Goal: Information Seeking & Learning: Learn about a topic

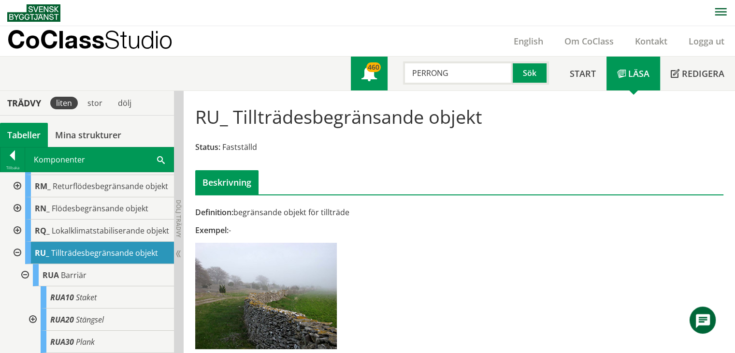
drag, startPoint x: 462, startPoint y: 71, endPoint x: 379, endPoint y: 73, distance: 83.1
click at [379, 73] on div "Meny 460 PERRONG Sök" at bounding box center [455, 74] width 208 height 34
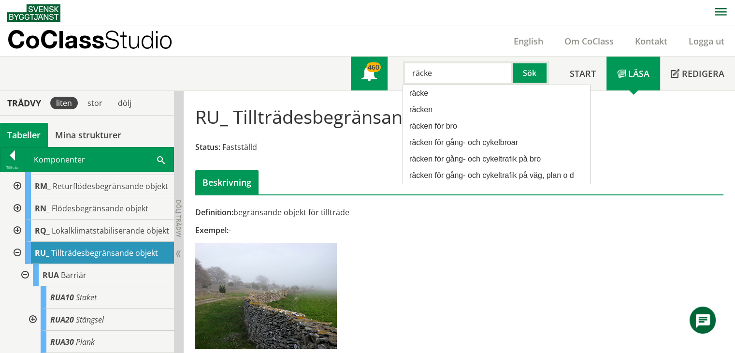
type input "räcke"
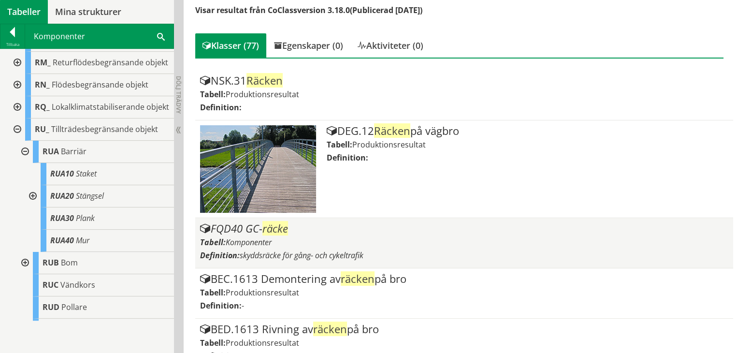
scroll to position [193, 0]
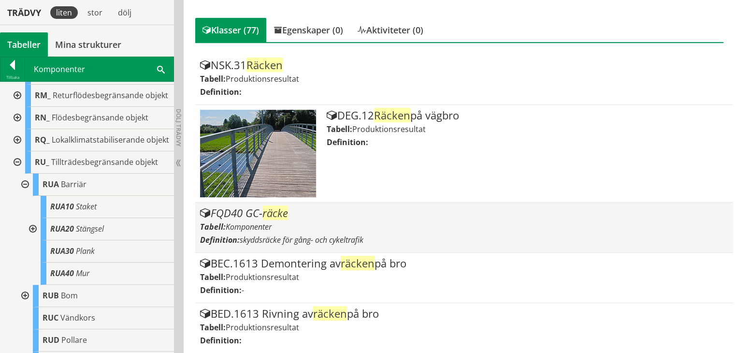
click at [346, 217] on div "FQD40 GC- räcke Tabell: Komponenter Definition: skyddsräcke för gång- och cykel…" at bounding box center [464, 227] width 529 height 40
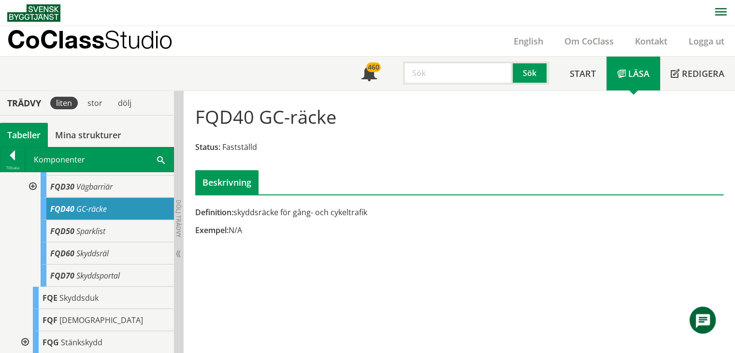
scroll to position [387, 0]
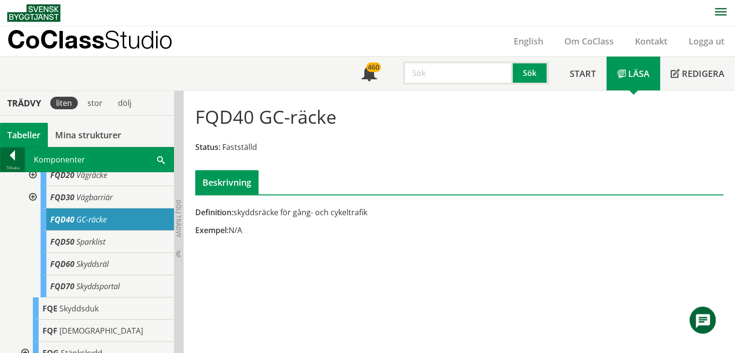
click at [21, 158] on div at bounding box center [12, 157] width 24 height 14
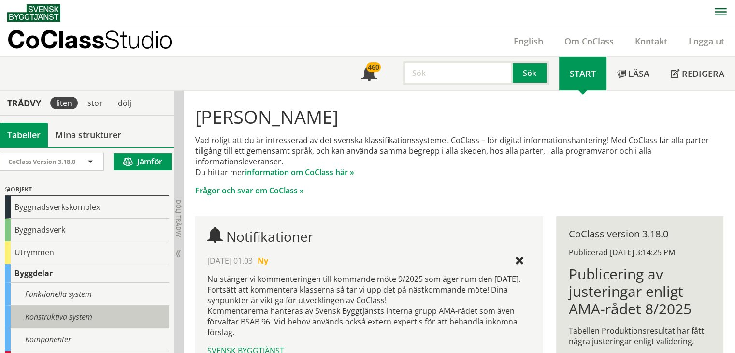
click at [58, 305] on div "Konstruktiva system" at bounding box center [87, 316] width 164 height 23
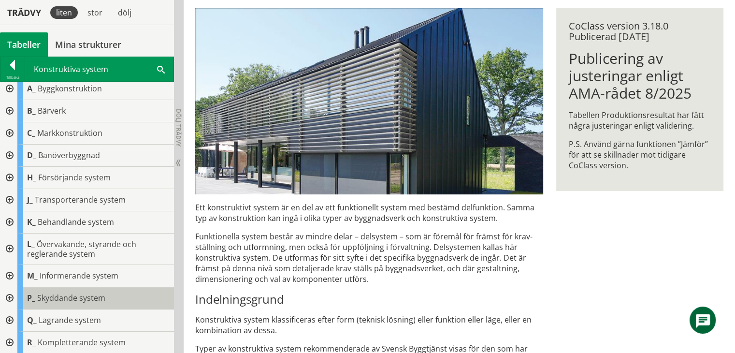
scroll to position [193, 0]
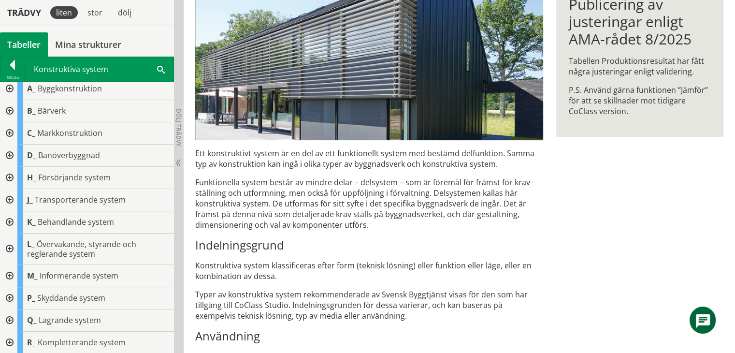
click at [11, 339] on div at bounding box center [8, 342] width 17 height 22
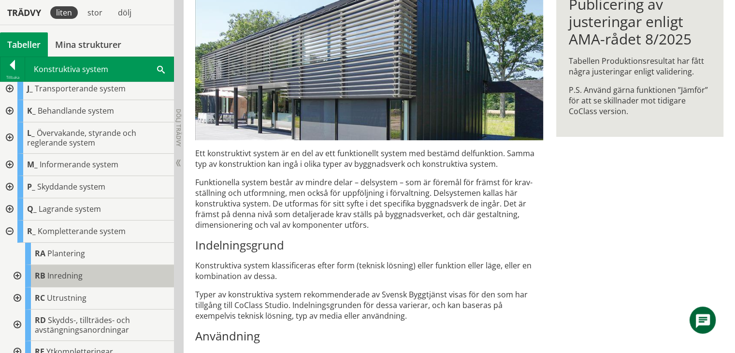
scroll to position [125, 0]
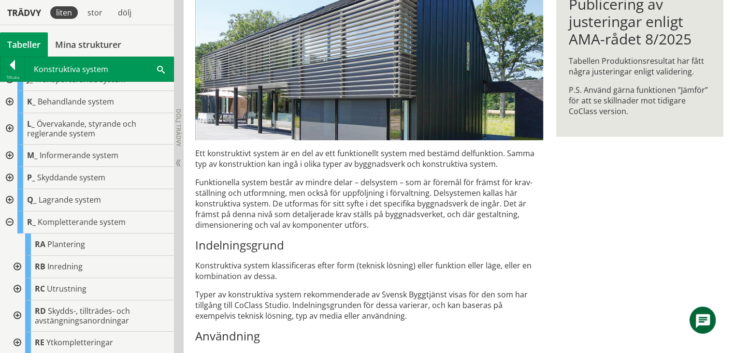
click at [15, 314] on div at bounding box center [16, 315] width 17 height 31
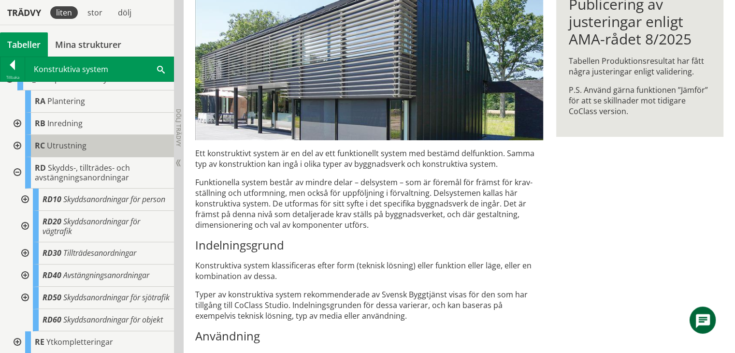
scroll to position [294, 0]
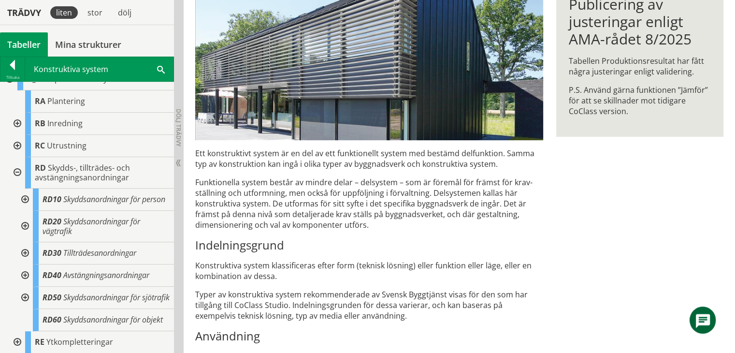
click at [17, 135] on div at bounding box center [16, 146] width 17 height 22
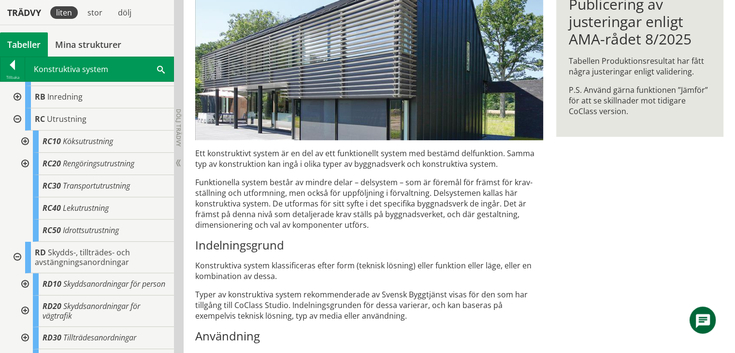
click at [17, 116] on div at bounding box center [16, 119] width 17 height 22
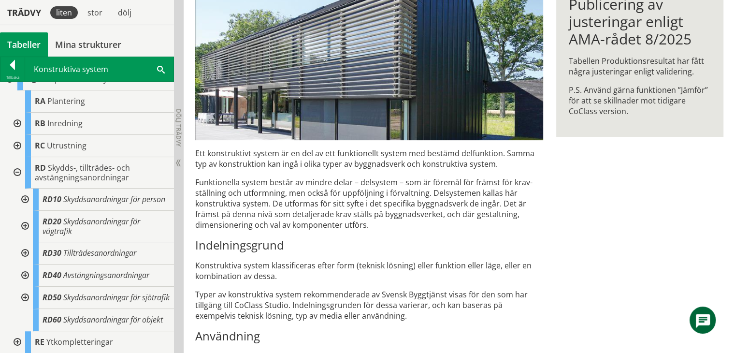
click at [17, 157] on div at bounding box center [16, 172] width 17 height 31
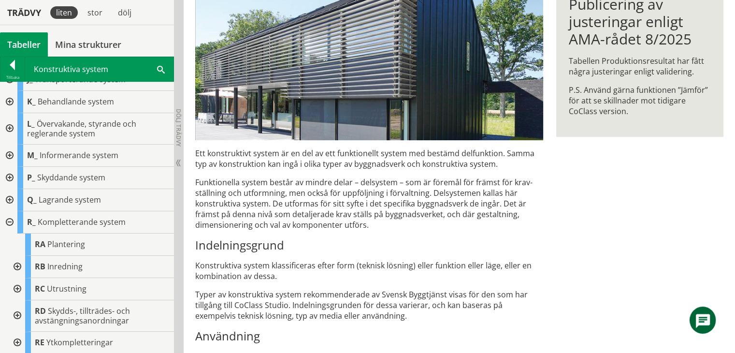
click at [11, 219] on div at bounding box center [8, 222] width 17 height 22
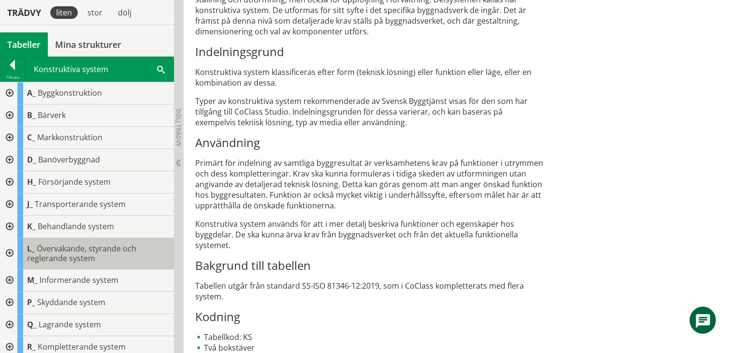
scroll to position [4, 0]
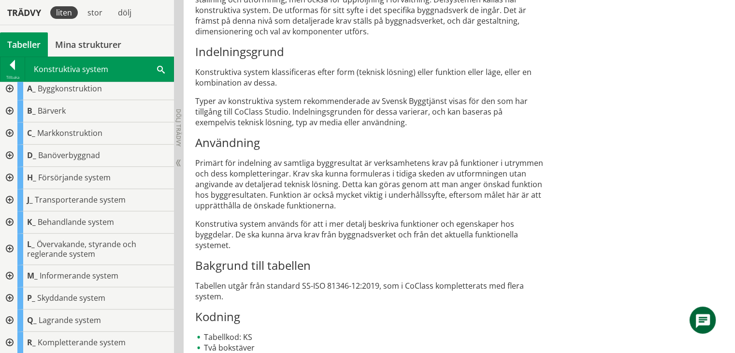
click at [393, 333] on li "Tabellkod: KS" at bounding box center [369, 336] width 348 height 11
